Goal: Information Seeking & Learning: Learn about a topic

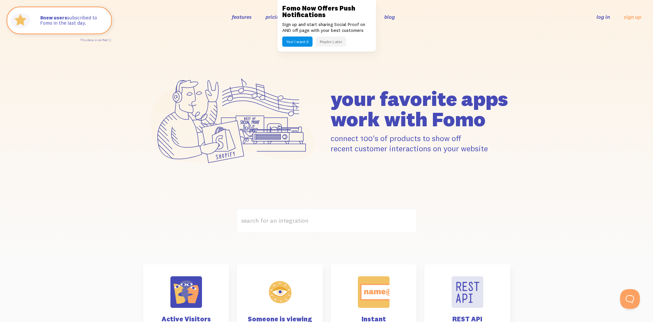
drag, startPoint x: 294, startPoint y: 42, endPoint x: 254, endPoint y: 30, distance: 42.2
click at [294, 42] on button "Yes! I want it" at bounding box center [297, 42] width 30 height 10
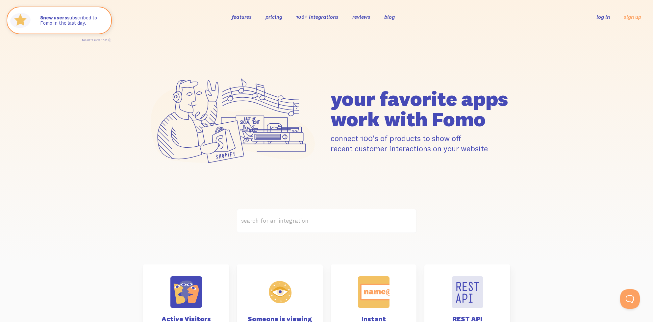
click at [246, 16] on link "features" at bounding box center [242, 16] width 20 height 7
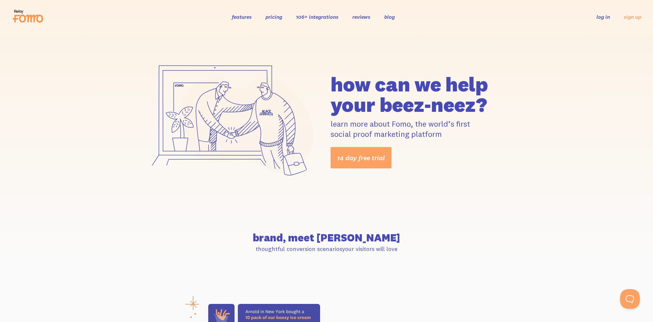
drag, startPoint x: 308, startPoint y: 86, endPoint x: 470, endPoint y: 92, distance: 162.6
click at [549, 133] on div "how can we help your beez-neez? learn more about Fomo, the world’s first social…" at bounding box center [326, 121] width 653 height 175
